Goal: Information Seeking & Learning: Check status

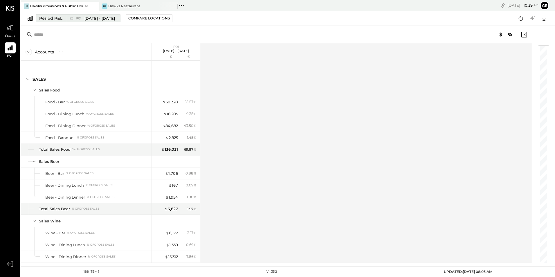
click at [82, 18] on span "P01" at bounding box center [79, 18] width 7 height 3
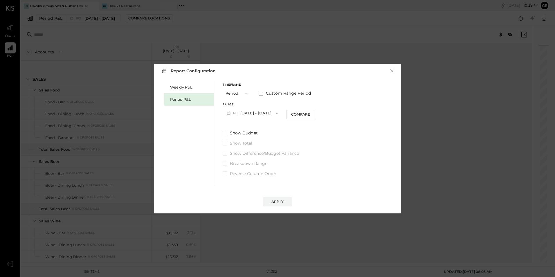
click at [255, 113] on button "P01 [DATE] - [DATE]" at bounding box center [251, 113] width 59 height 11
click at [233, 125] on span "P08" at bounding box center [230, 126] width 8 height 5
click at [282, 200] on div "Apply" at bounding box center [277, 201] width 12 height 5
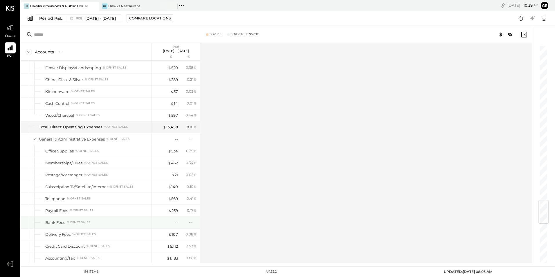
scroll to position [1334, 0]
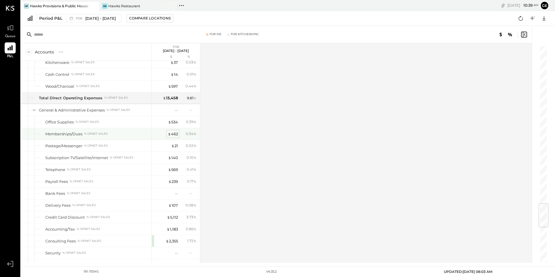
click at [174, 133] on div "$ 462" at bounding box center [173, 134] width 10 height 6
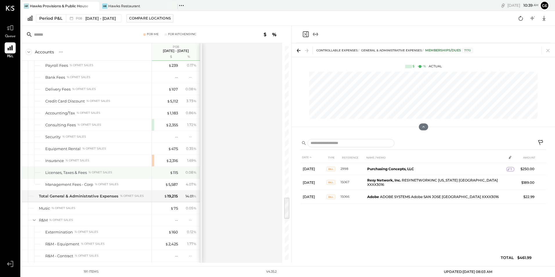
scroll to position [1508, 0]
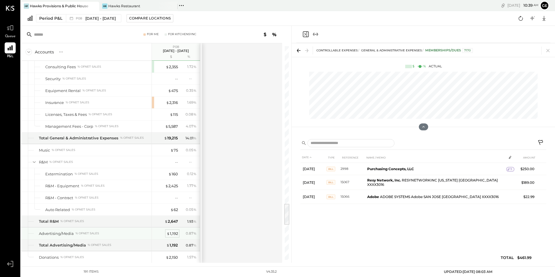
click at [176, 233] on div "$ 1,192" at bounding box center [171, 234] width 11 height 6
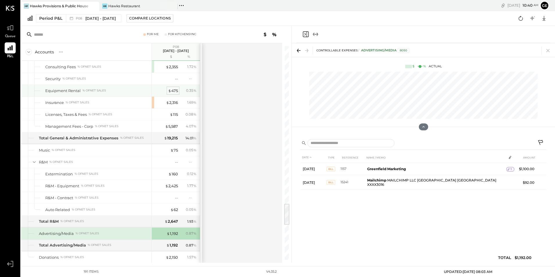
click at [175, 89] on div "$ 475" at bounding box center [173, 91] width 10 height 6
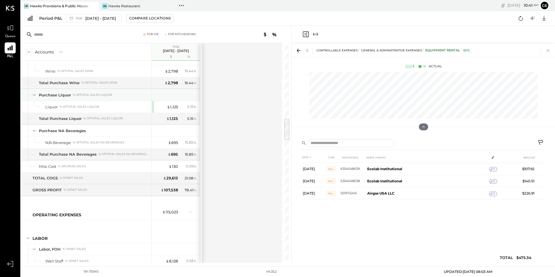
scroll to position [638, 0]
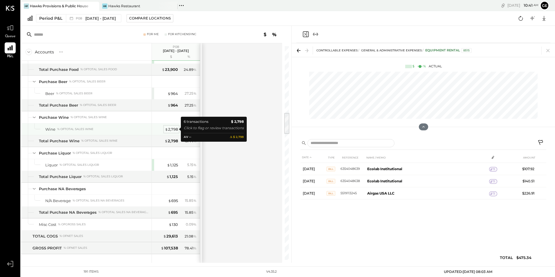
click at [174, 128] on div "$ 2,798" at bounding box center [171, 129] width 13 height 6
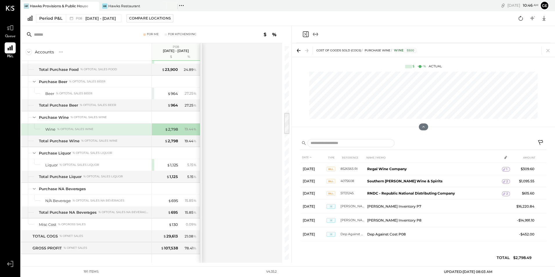
click at [542, 142] on icon at bounding box center [540, 142] width 5 height 5
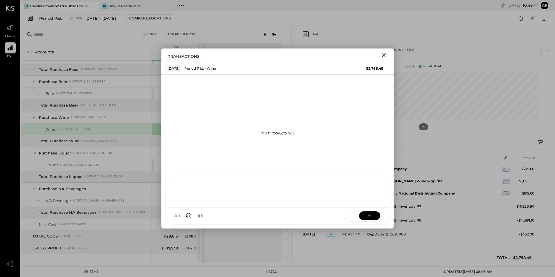
click at [213, 217] on div "[PERSON_NAME] [PERSON_NAME] [PERSON_NAME] R [PERSON_NAME] generalmanager M [PER…" at bounding box center [277, 199] width 223 height 48
click at [199, 215] on span "@" at bounding box center [200, 216] width 5 height 6
click at [329, 149] on div "No messages yet" at bounding box center [277, 133] width 232 height 116
click at [381, 56] on icon "Close" at bounding box center [383, 55] width 7 height 7
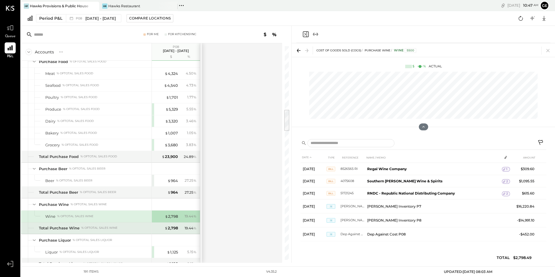
scroll to position [609, 0]
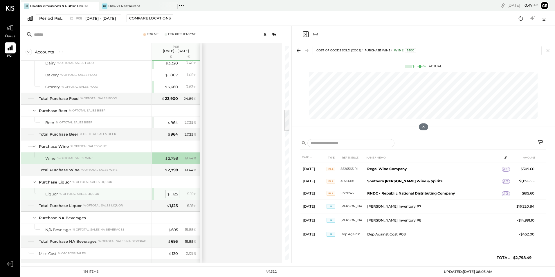
click at [171, 193] on div "$ 1,125" at bounding box center [172, 194] width 11 height 6
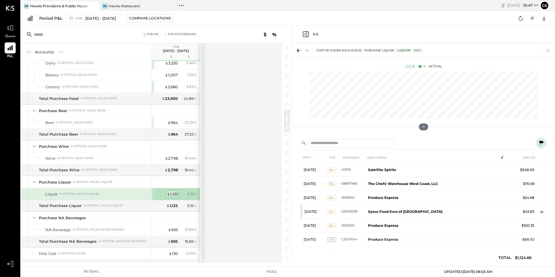
click at [175, 194] on div "$ 1,125" at bounding box center [172, 194] width 11 height 6
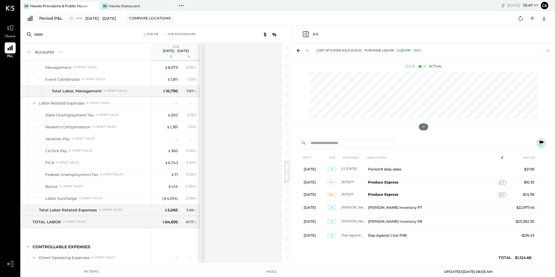
scroll to position [1189, 0]
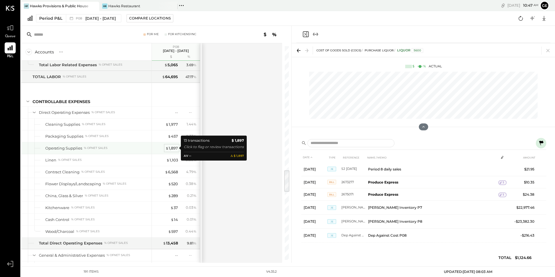
click at [171, 146] on div "$ 1,897" at bounding box center [171, 148] width 12 height 6
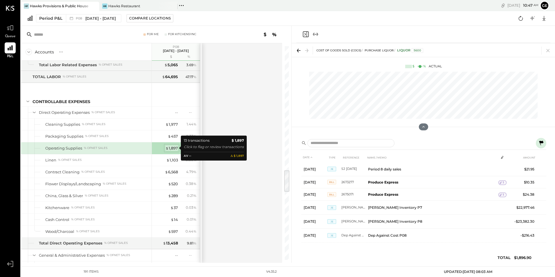
scroll to position [102, 0]
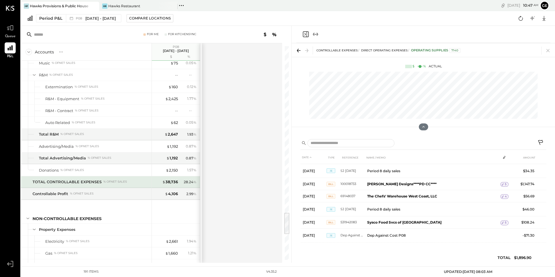
scroll to position [1711, 0]
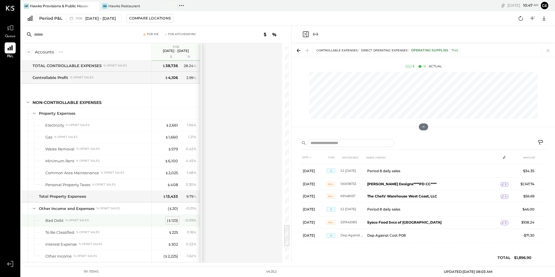
click at [175, 220] on div "( $ 123 )" at bounding box center [172, 221] width 11 height 6
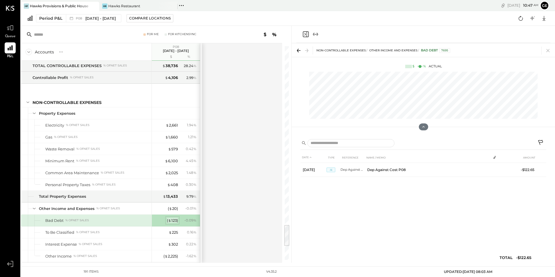
scroll to position [0, 0]
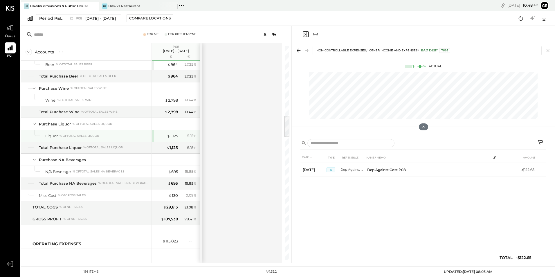
scroll to position [609, 0]
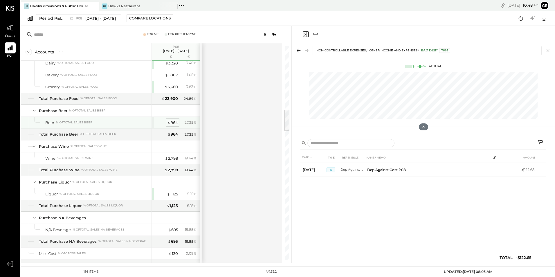
click at [173, 123] on div "$ 964" at bounding box center [172, 123] width 10 height 6
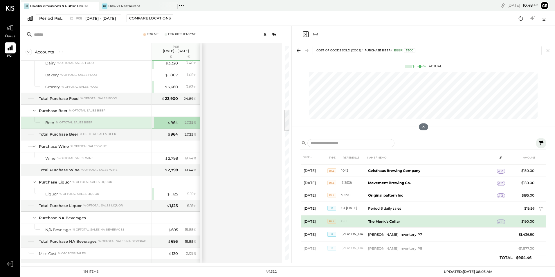
scroll to position [39, 0]
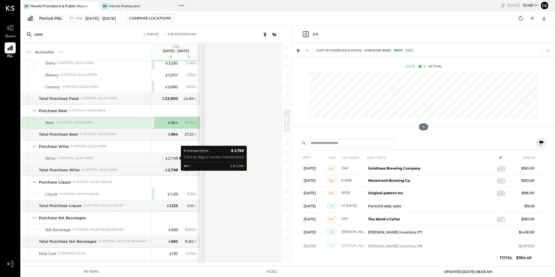
click at [170, 157] on div "$ 2,798" at bounding box center [171, 158] width 13 height 6
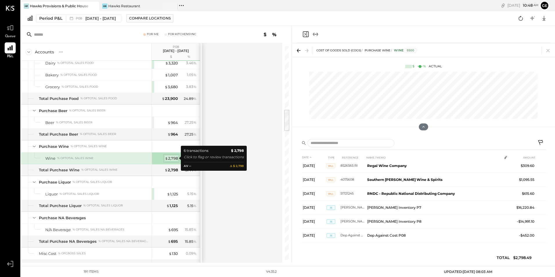
scroll to position [4, 0]
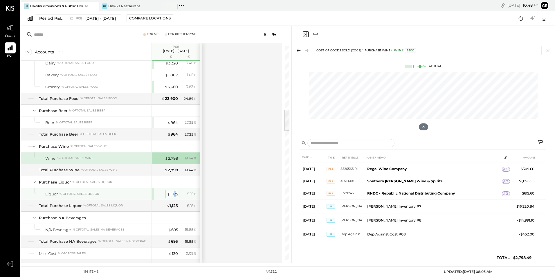
click at [174, 195] on div "$ 1,125" at bounding box center [172, 194] width 11 height 6
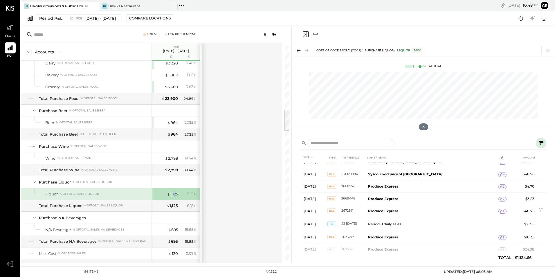
scroll to position [287, 0]
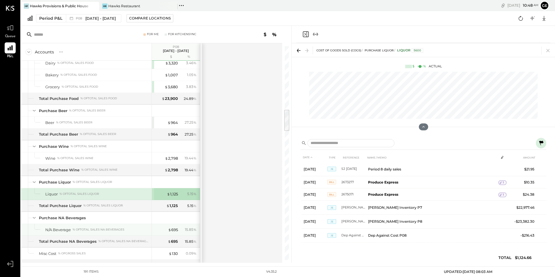
click at [169, 226] on div "$ 695 15.85 %" at bounding box center [177, 230] width 44 height 12
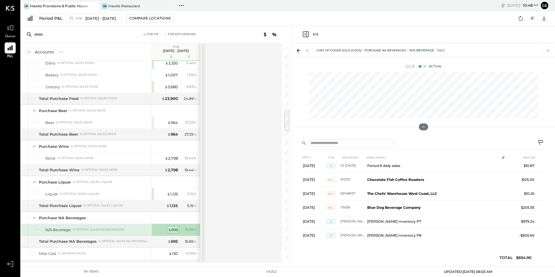
scroll to position [88, 0]
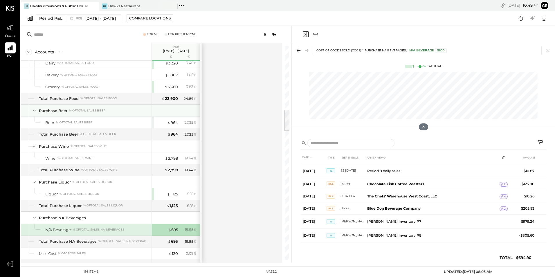
scroll to position [522, 0]
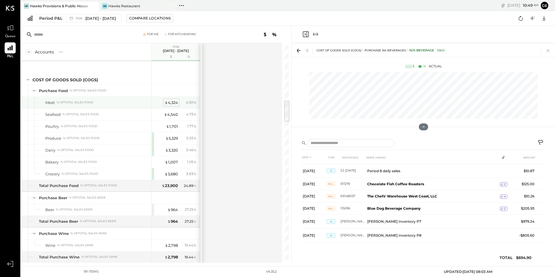
click at [175, 102] on div "$ 4,324" at bounding box center [170, 103] width 13 height 6
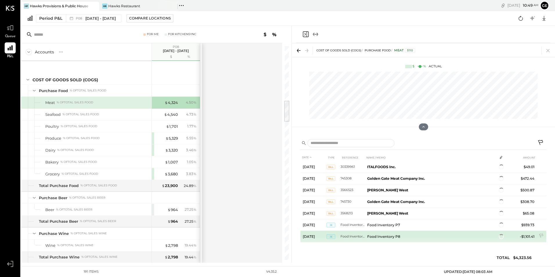
scroll to position [170, 0]
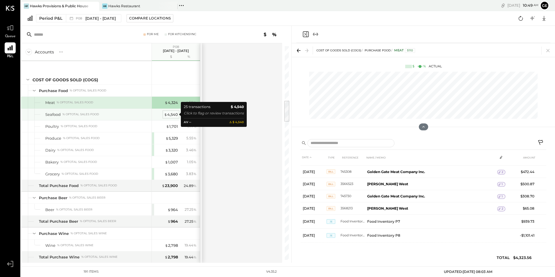
click at [173, 117] on div "$ 4,540" at bounding box center [171, 115] width 14 height 6
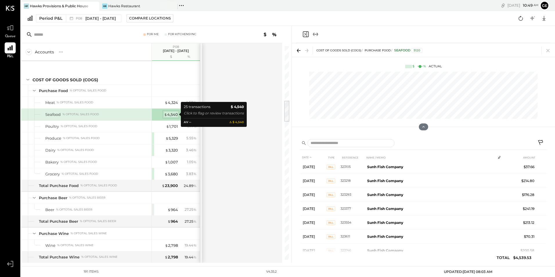
scroll to position [269, 0]
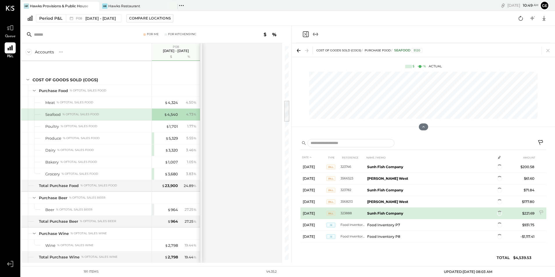
scroll to position [229, 0]
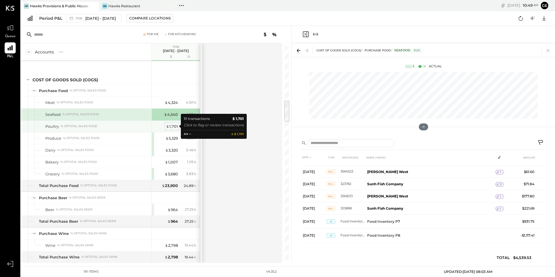
click at [173, 126] on div "$ 1,701" at bounding box center [172, 127] width 12 height 6
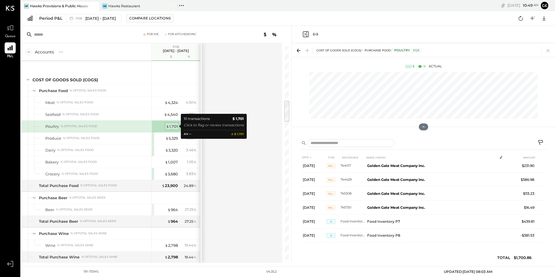
scroll to position [60, 0]
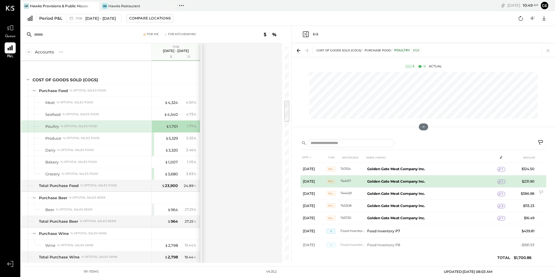
scroll to position [46, 0]
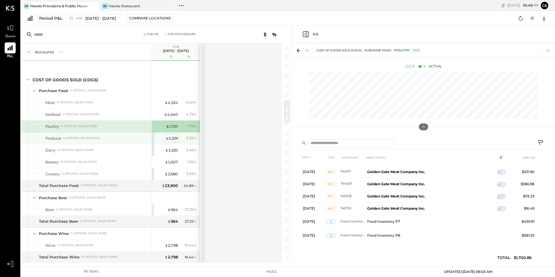
click at [174, 138] on div "$ 5,329" at bounding box center [171, 138] width 12 height 6
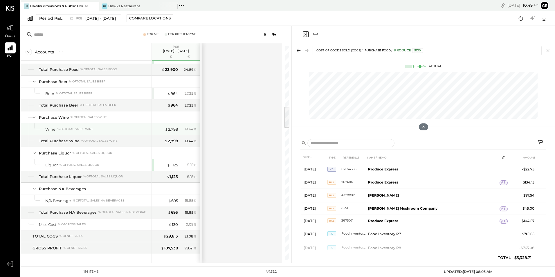
scroll to position [522, 0]
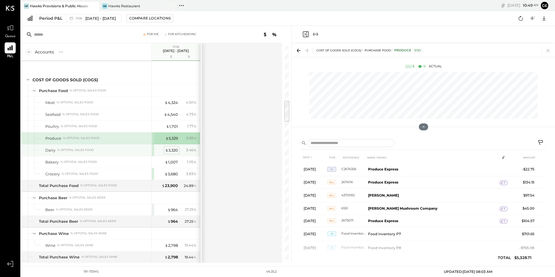
click at [175, 150] on div "$ 3,320" at bounding box center [171, 150] width 13 height 6
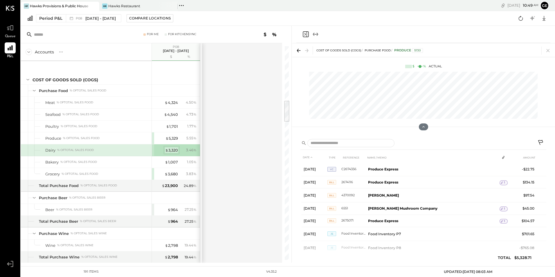
scroll to position [241, 0]
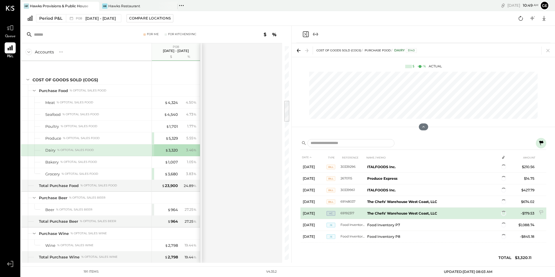
scroll to position [209, 0]
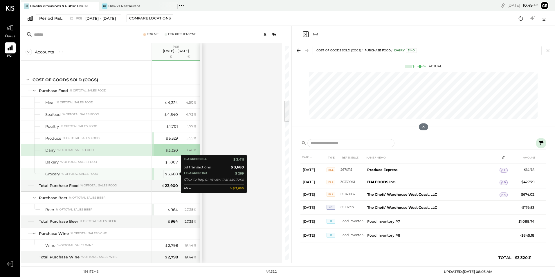
click at [173, 174] on div "$ 3,680" at bounding box center [170, 174] width 13 height 6
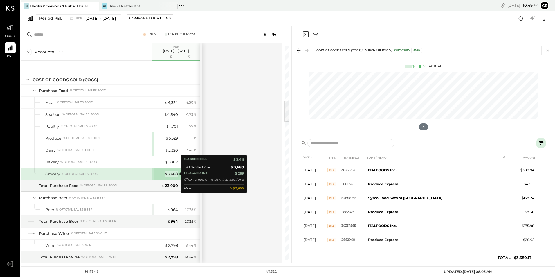
scroll to position [409, 0]
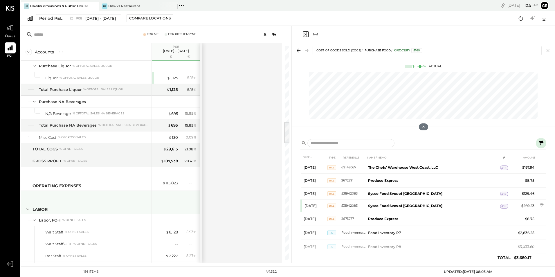
scroll to position [841, 0]
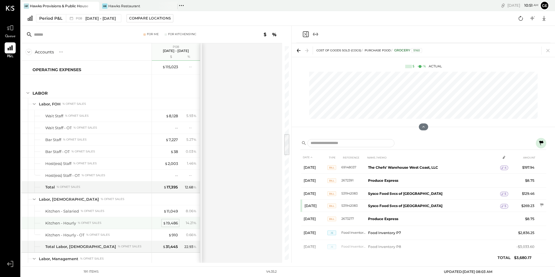
click at [168, 222] on div "$ 19,486" at bounding box center [170, 223] width 15 height 6
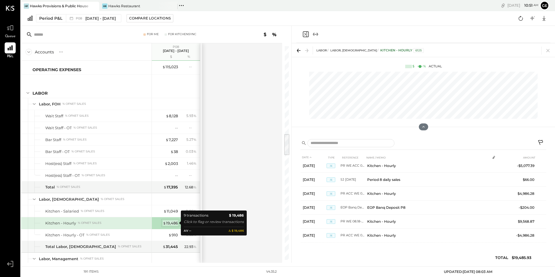
scroll to position [46, 0]
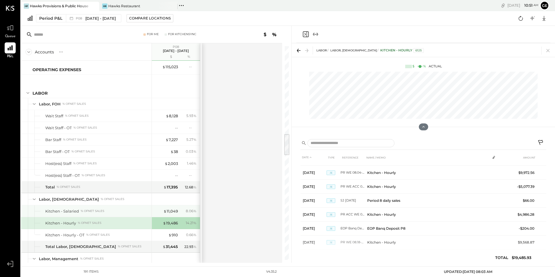
scroll to position [46, 0]
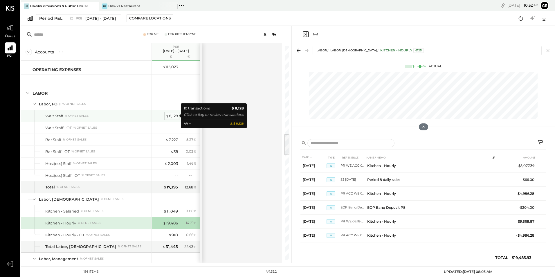
click at [169, 115] on div "$ 8,128" at bounding box center [172, 116] width 12 height 6
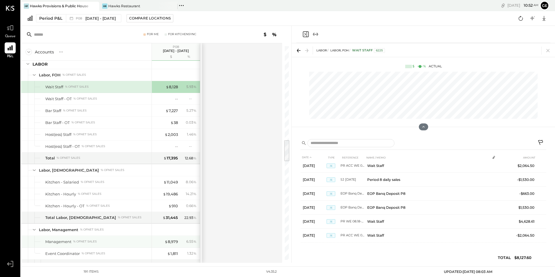
scroll to position [899, 0]
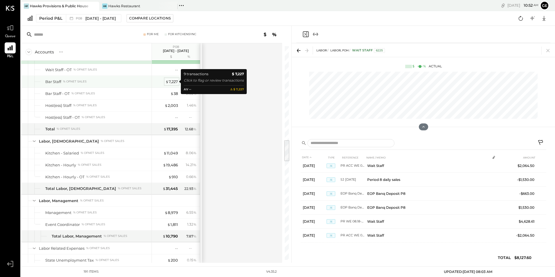
click at [171, 81] on div "$ 7,227" at bounding box center [171, 82] width 12 height 6
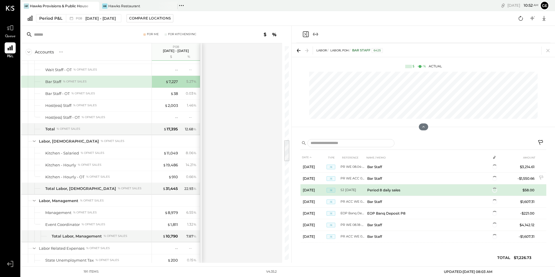
scroll to position [46, 0]
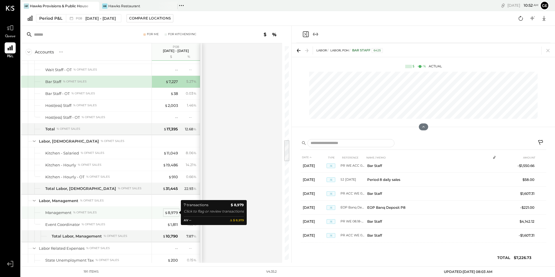
click at [172, 212] on div "$ 8,979" at bounding box center [170, 213] width 13 height 6
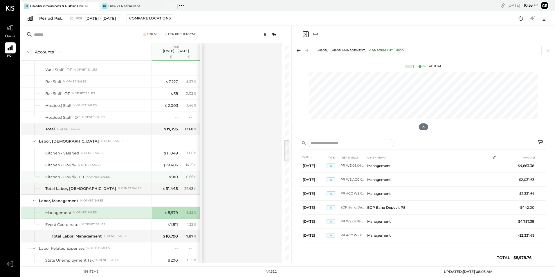
scroll to position [870, 0]
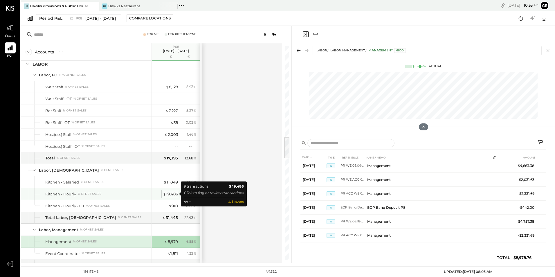
click at [176, 193] on div "$ 19,486" at bounding box center [170, 194] width 15 height 6
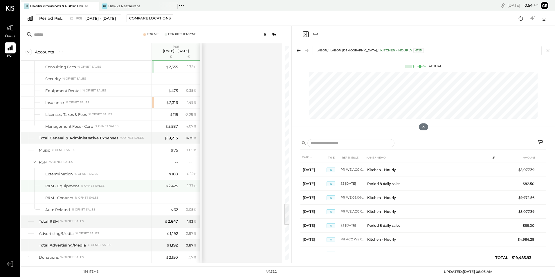
scroll to position [1537, 0]
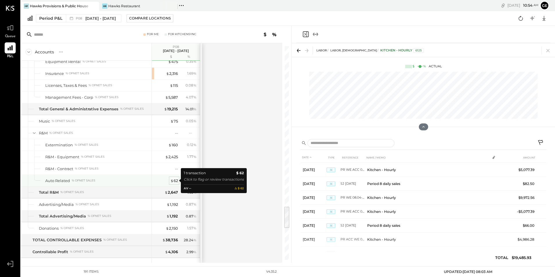
click at [173, 182] on div "$ 62" at bounding box center [174, 181] width 8 height 6
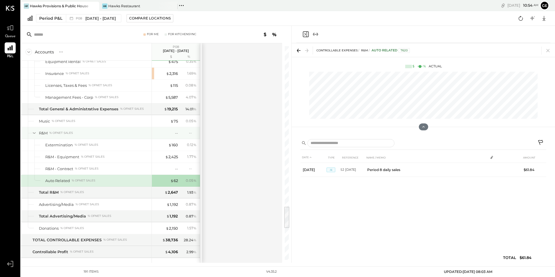
click at [92, 127] on div "R&M % of NET SALES" at bounding box center [86, 133] width 131 height 12
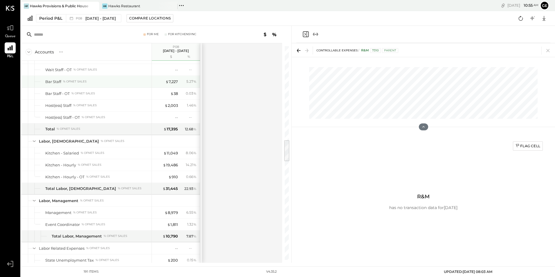
scroll to position [870, 0]
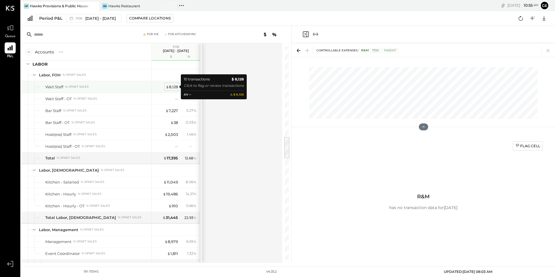
click at [173, 88] on div "$ 8,128" at bounding box center [172, 87] width 12 height 6
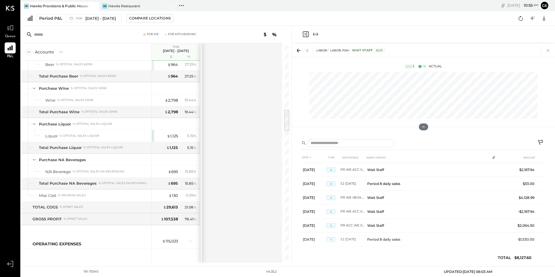
scroll to position [493, 0]
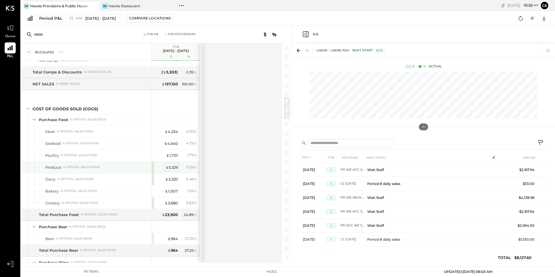
click at [172, 167] on div "$ 5,329" at bounding box center [171, 167] width 12 height 6
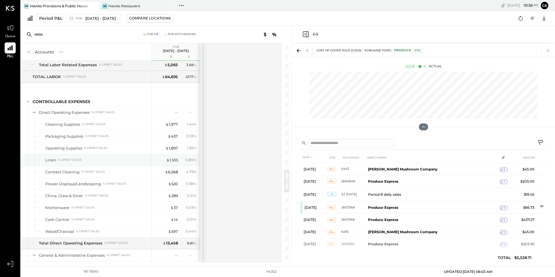
scroll to position [1247, 0]
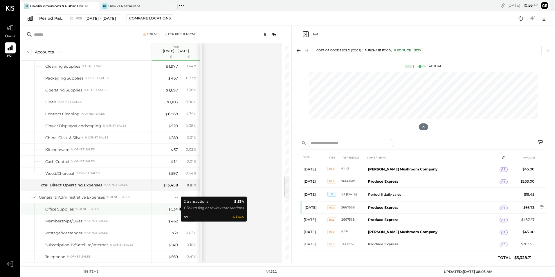
click at [171, 208] on div "$ 534" at bounding box center [173, 209] width 10 height 6
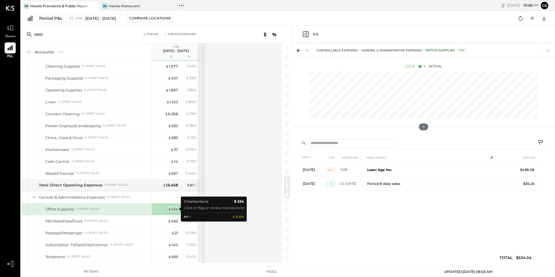
scroll to position [0, 0]
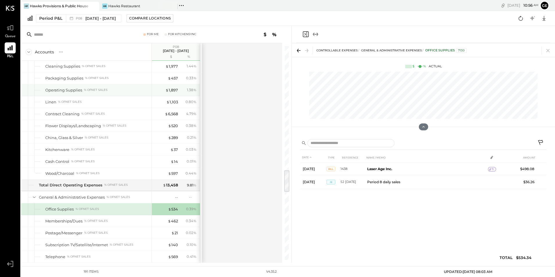
scroll to position [1189, 0]
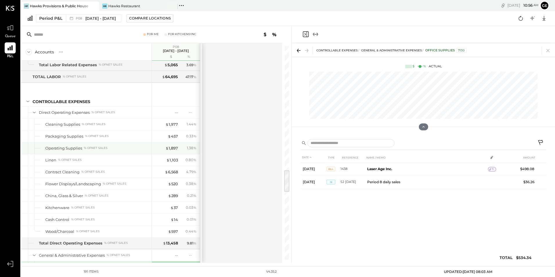
click at [172, 151] on div "$ 1,897 1.38 %" at bounding box center [177, 148] width 44 height 12
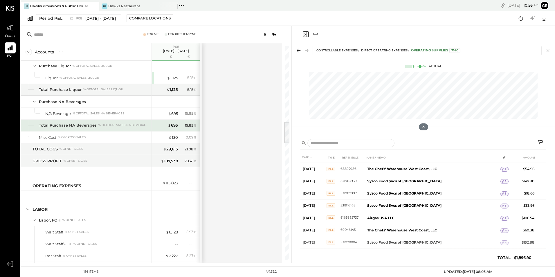
scroll to position [667, 0]
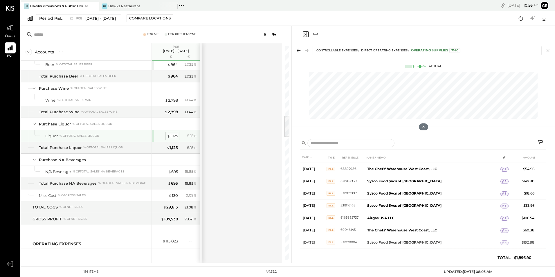
click at [173, 135] on div "$ 1,125" at bounding box center [172, 136] width 11 height 6
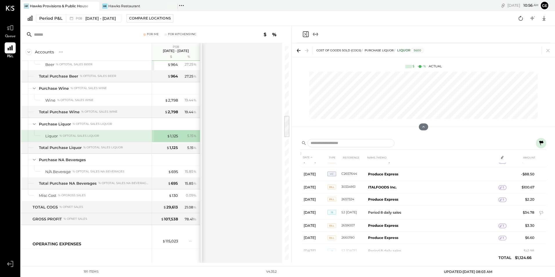
scroll to position [87, 0]
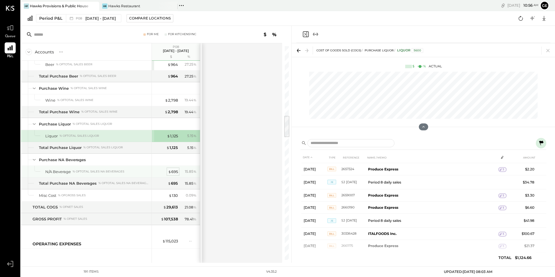
click at [173, 169] on div "$ 695" at bounding box center [173, 172] width 10 height 6
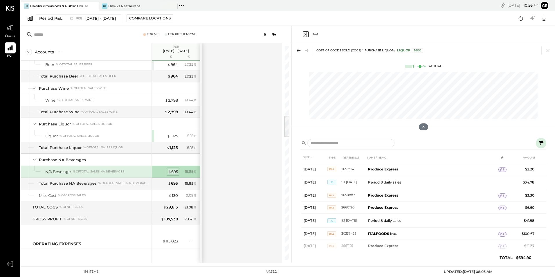
scroll to position [88, 0]
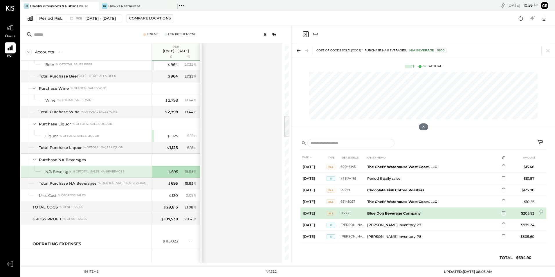
scroll to position [72, 0]
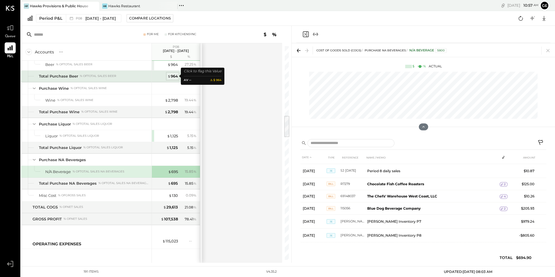
click at [174, 74] on div "$ 964" at bounding box center [172, 76] width 10 height 6
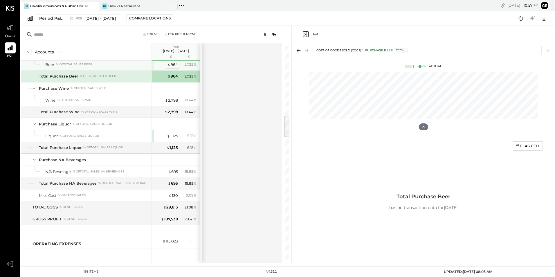
click at [173, 65] on div "$ 964" at bounding box center [172, 65] width 10 height 6
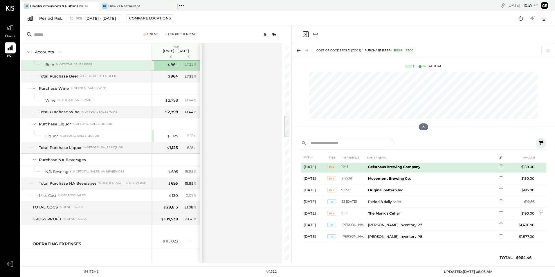
scroll to position [50, 0]
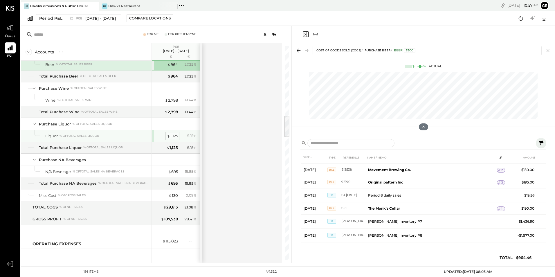
click at [177, 138] on div "$ 1,125" at bounding box center [172, 136] width 11 height 6
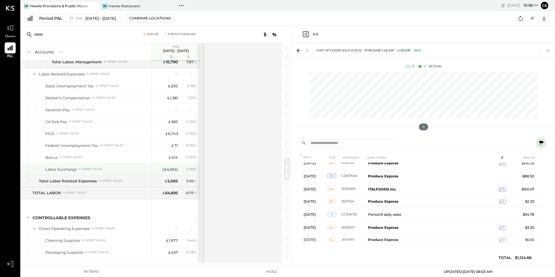
scroll to position [1189, 0]
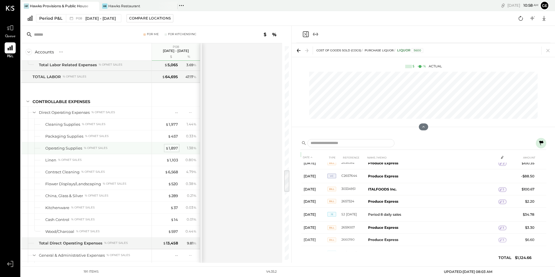
click at [170, 147] on div "$ 1,897" at bounding box center [171, 148] width 12 height 6
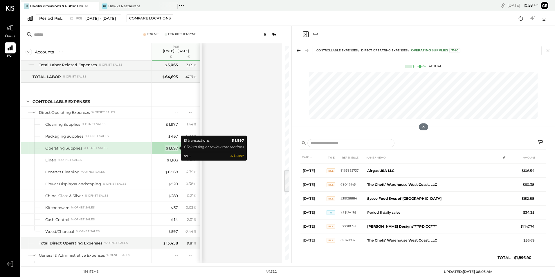
scroll to position [61, 0]
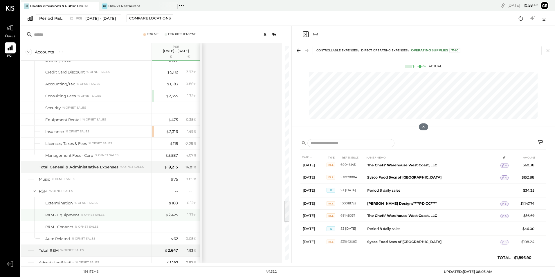
scroll to position [1508, 0]
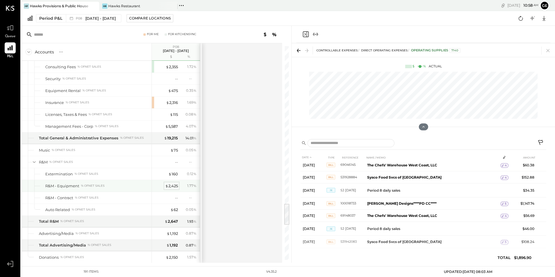
click at [173, 185] on div "$ 2,425" at bounding box center [171, 186] width 13 height 6
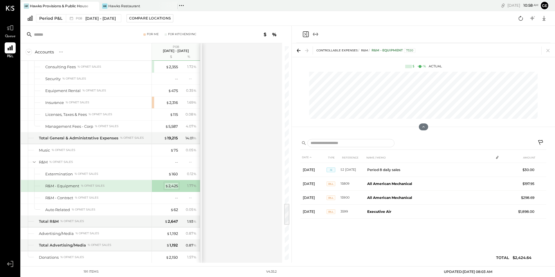
scroll to position [0, 0]
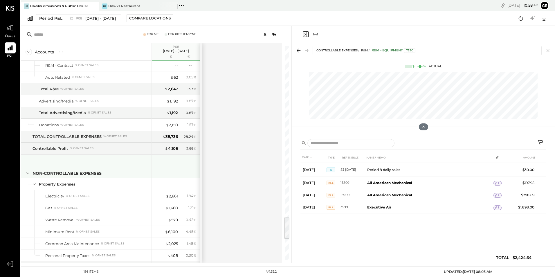
scroll to position [1611, 0]
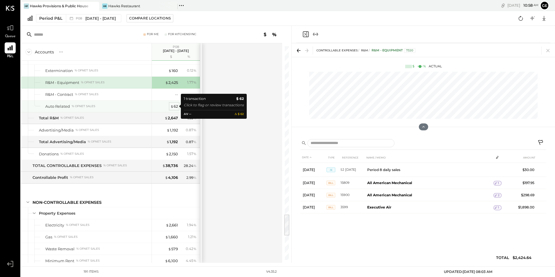
click at [178, 105] on div "$ 62" at bounding box center [174, 107] width 8 height 6
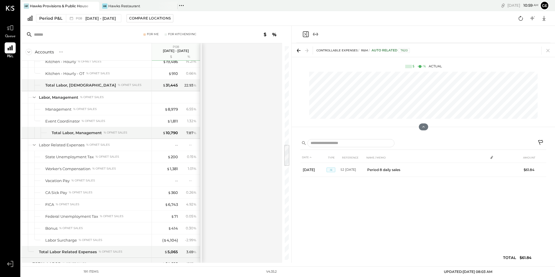
scroll to position [857, 0]
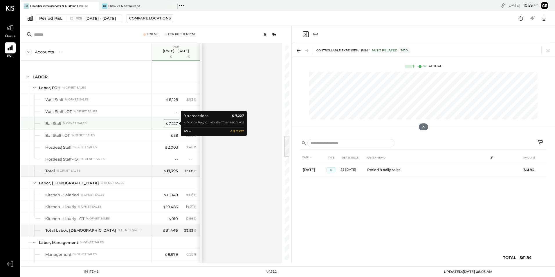
click at [172, 123] on div "$ 7,227" at bounding box center [171, 124] width 12 height 6
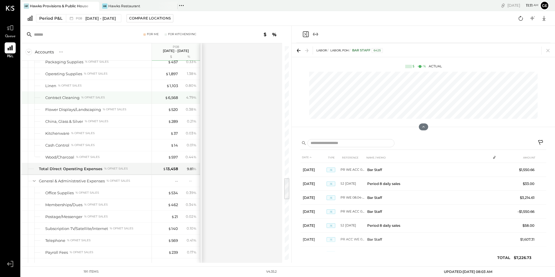
scroll to position [1234, 0]
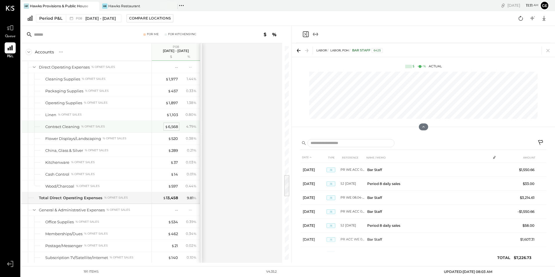
click at [173, 125] on div "$ 6,568" at bounding box center [171, 127] width 13 height 6
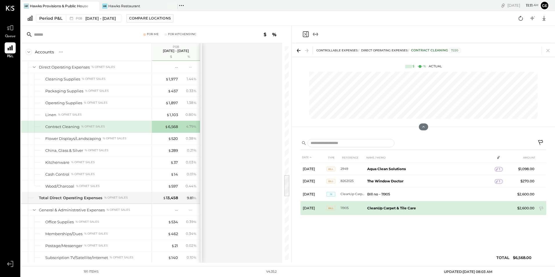
click at [393, 208] on b "CleanUp Carpet & Tile Care" at bounding box center [391, 208] width 49 height 4
click at [391, 205] on td "CleanUp Carpet & Tile Care" at bounding box center [430, 208] width 130 height 14
click at [517, 206] on td "$2,600.00" at bounding box center [525, 208] width 22 height 14
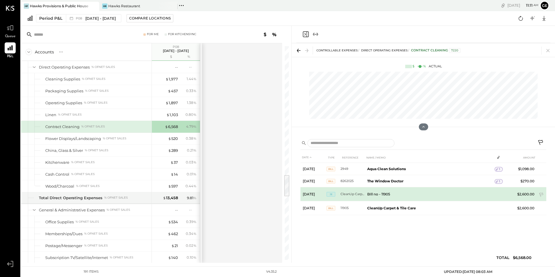
click at [356, 192] on td "CleanUp Carpet & Tile" at bounding box center [352, 194] width 24 height 14
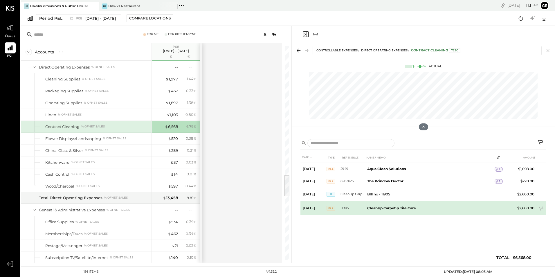
click at [330, 208] on span "Bill" at bounding box center [330, 208] width 9 height 5
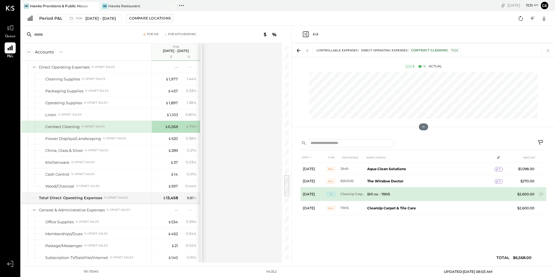
click at [327, 193] on span "JE" at bounding box center [330, 194] width 9 height 5
click at [333, 192] on span "JE" at bounding box center [330, 194] width 9 height 5
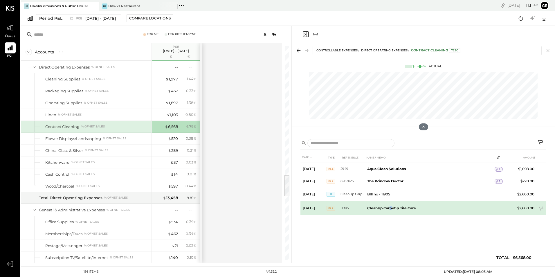
click at [392, 206] on b "CleanUp Carpet & Tile Care" at bounding box center [391, 208] width 49 height 4
click at [539, 207] on icon at bounding box center [541, 209] width 6 height 6
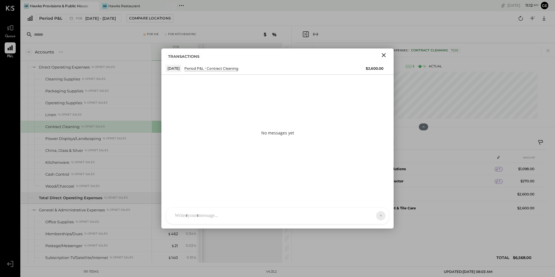
click at [194, 217] on div "[PERSON_NAME] [PERSON_NAME] [PERSON_NAME] R [PERSON_NAME] generalmanager M [PER…" at bounding box center [277, 215] width 223 height 17
click at [366, 214] on button at bounding box center [369, 215] width 21 height 9
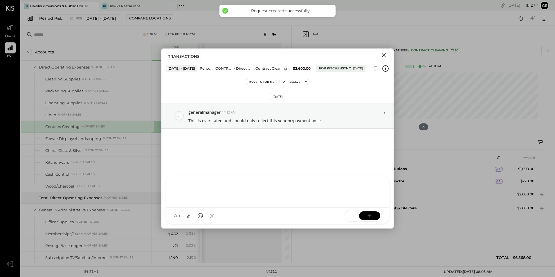
click at [385, 55] on icon "Close" at bounding box center [383, 55] width 7 height 7
